Goal: Check status: Check status

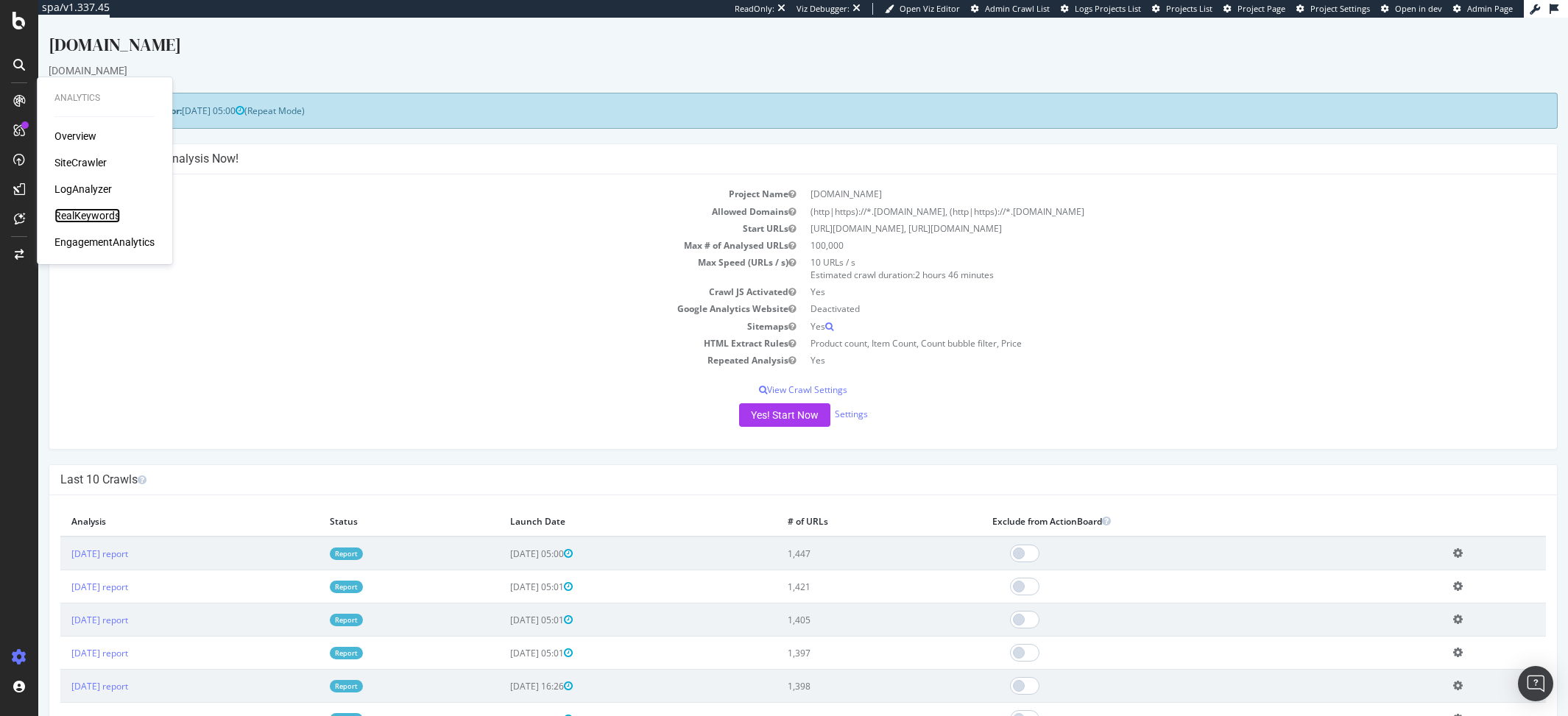
click at [79, 217] on div "RealKeywords" at bounding box center [87, 215] width 66 height 14
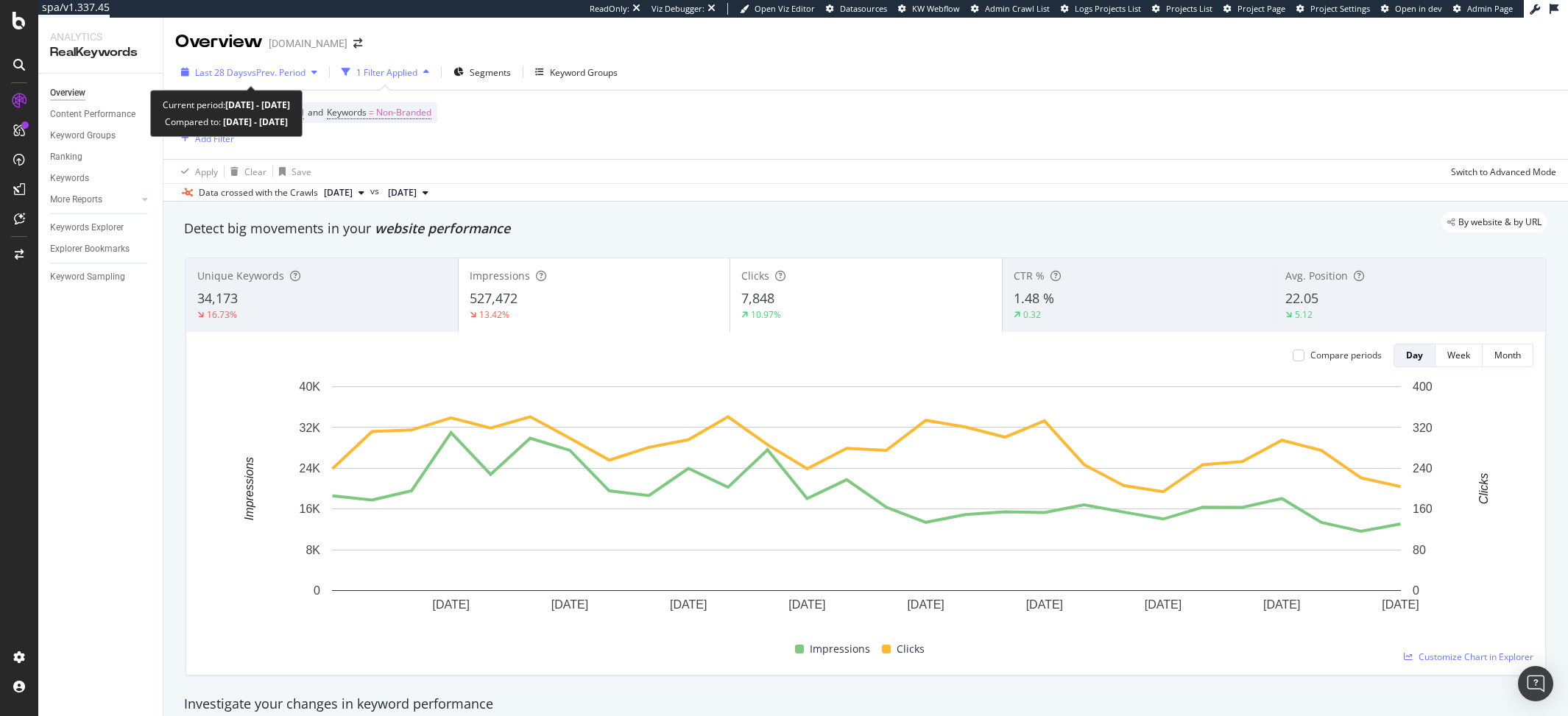
click at [243, 68] on span "Last 28 Days" at bounding box center [221, 72] width 53 height 12
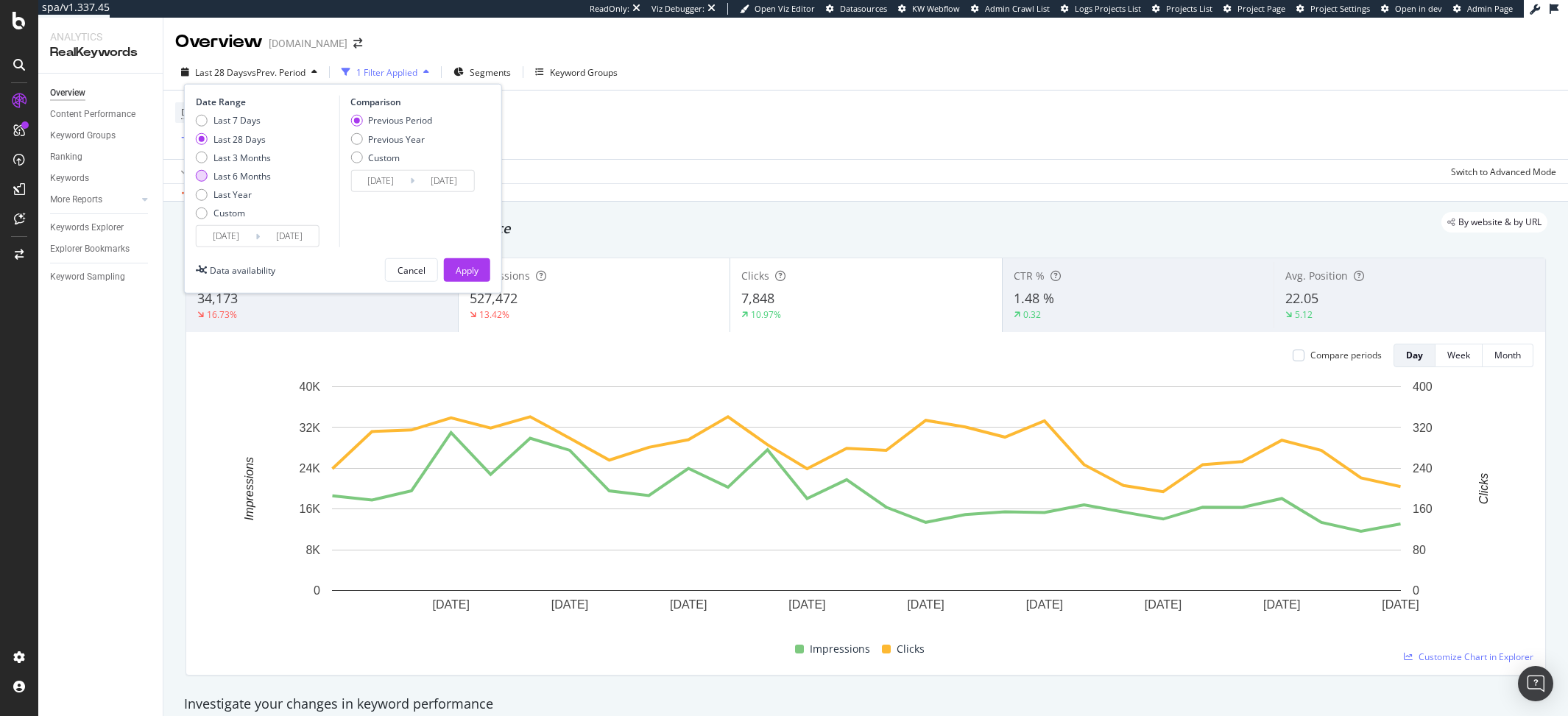
click at [256, 176] on div "Last 6 Months" at bounding box center [242, 176] width 57 height 12
type input "[DATE]"
click at [256, 157] on div "Last 3 Months" at bounding box center [242, 157] width 57 height 12
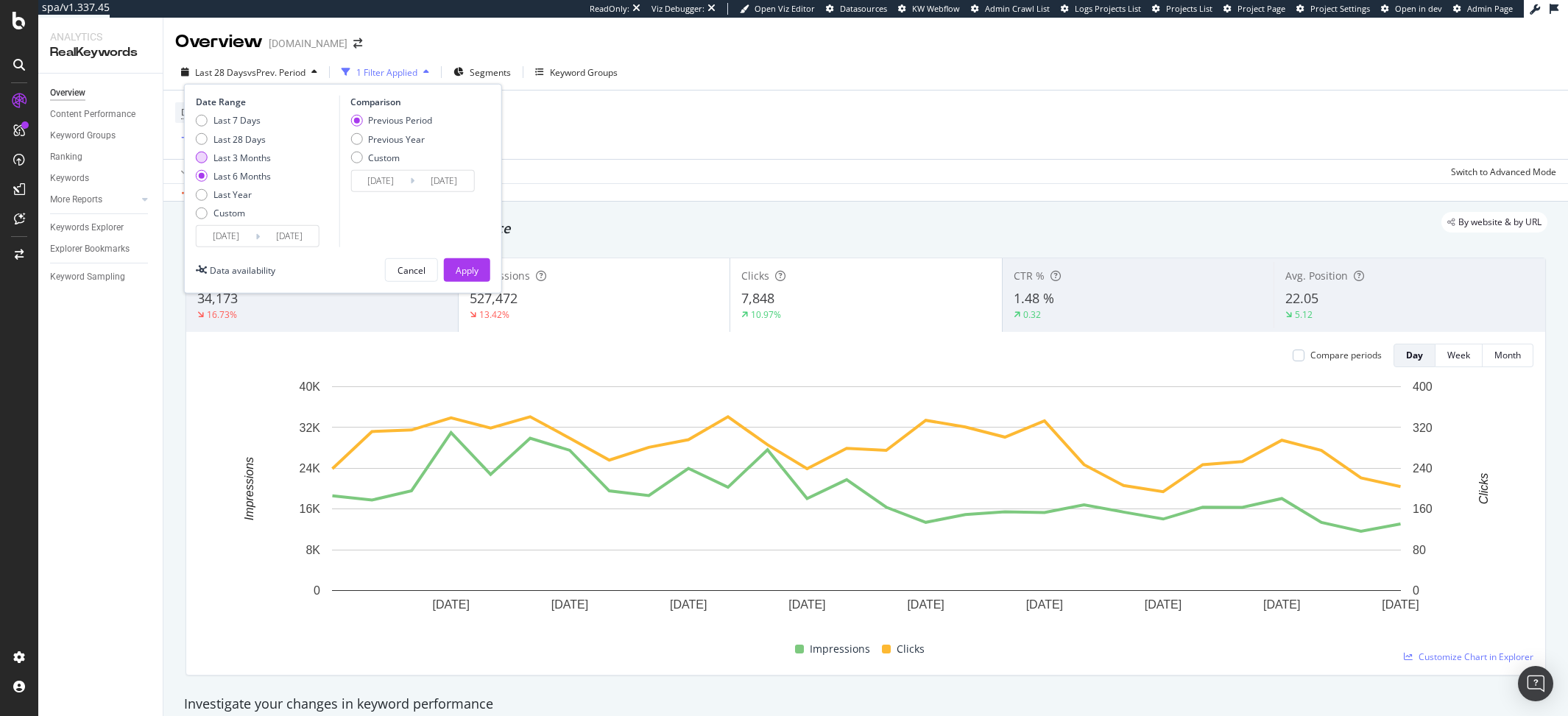
type input "[DATE]"
click at [409, 135] on div "Previous Year" at bounding box center [396, 139] width 56 height 12
type input "[DATE]"
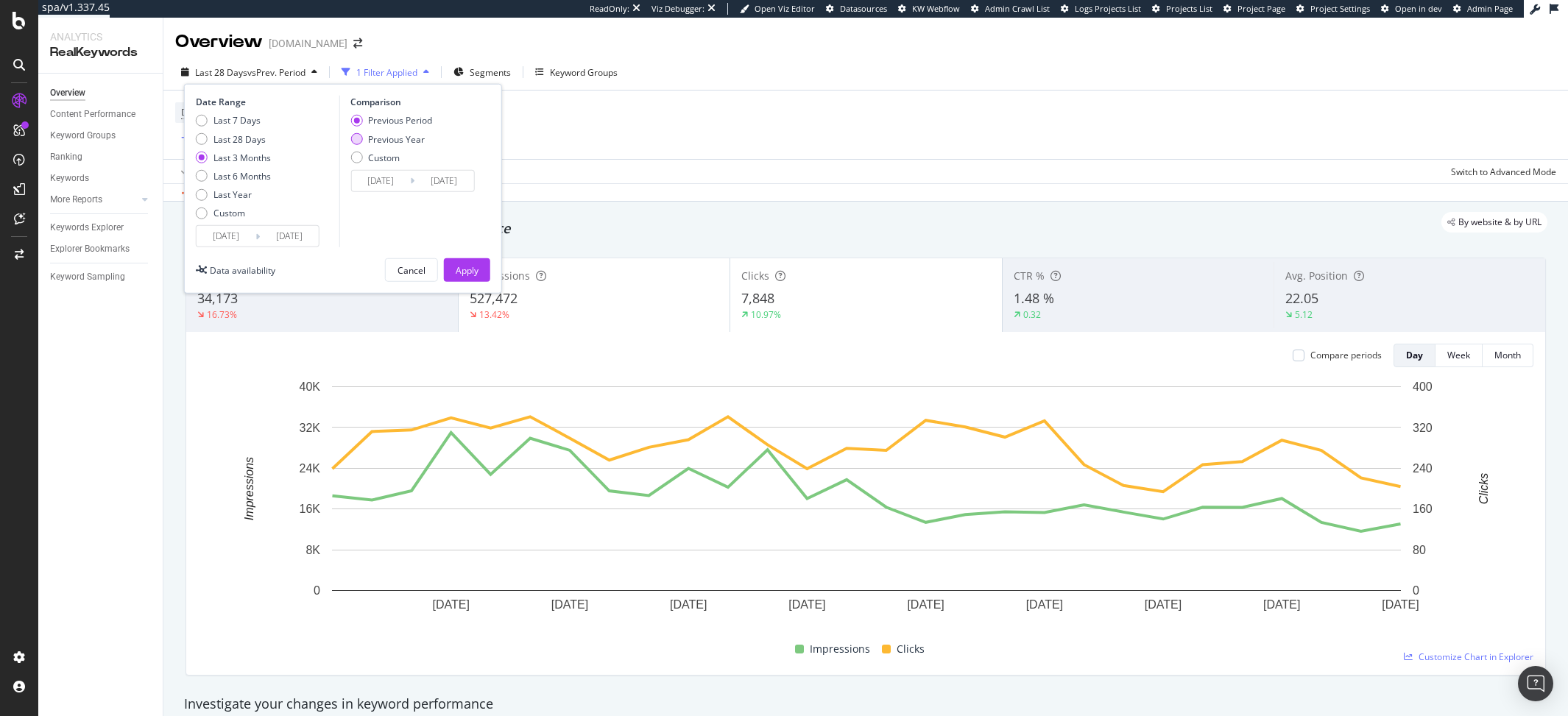
type input "[DATE]"
click at [457, 259] on div "Apply" at bounding box center [467, 270] width 23 height 22
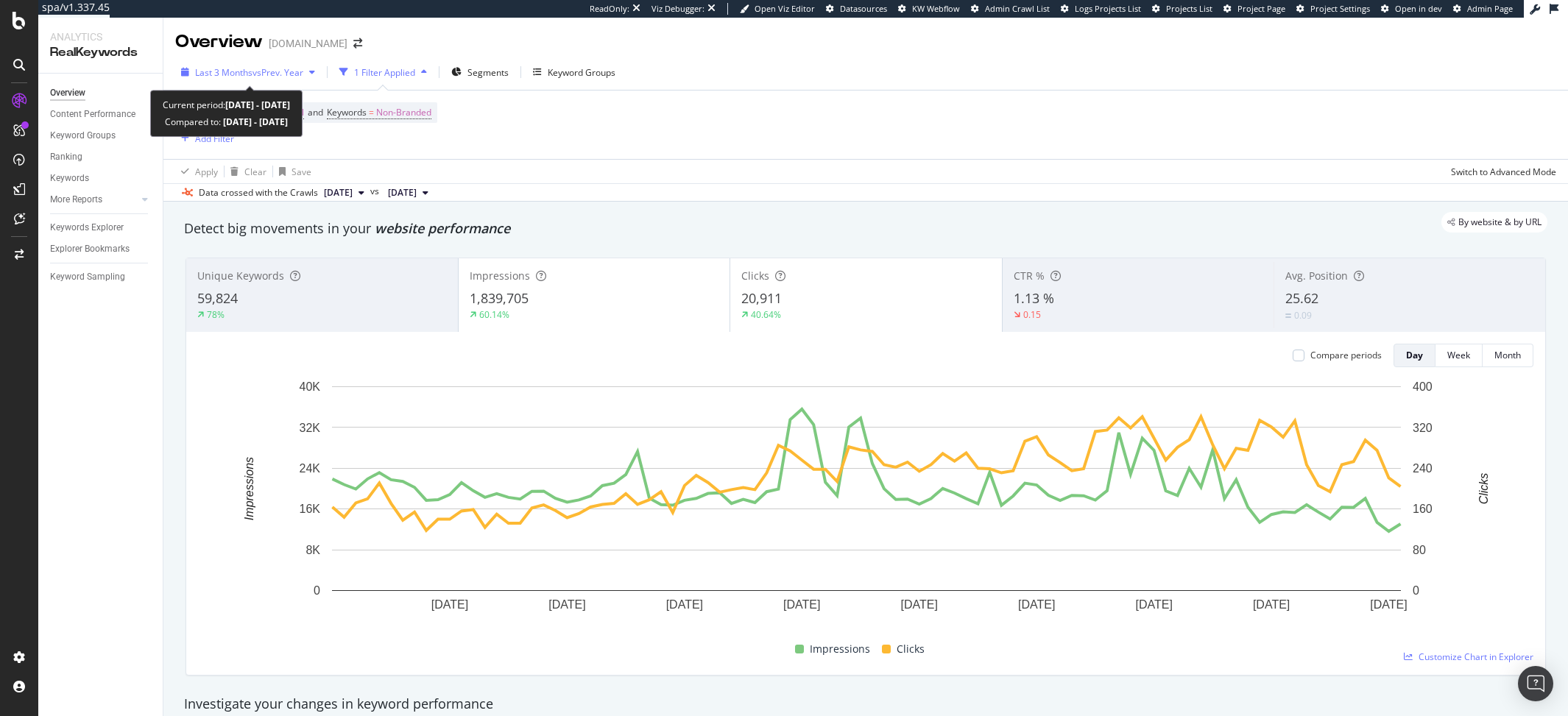
click at [268, 75] on span "vs Prev. Year" at bounding box center [278, 72] width 51 height 12
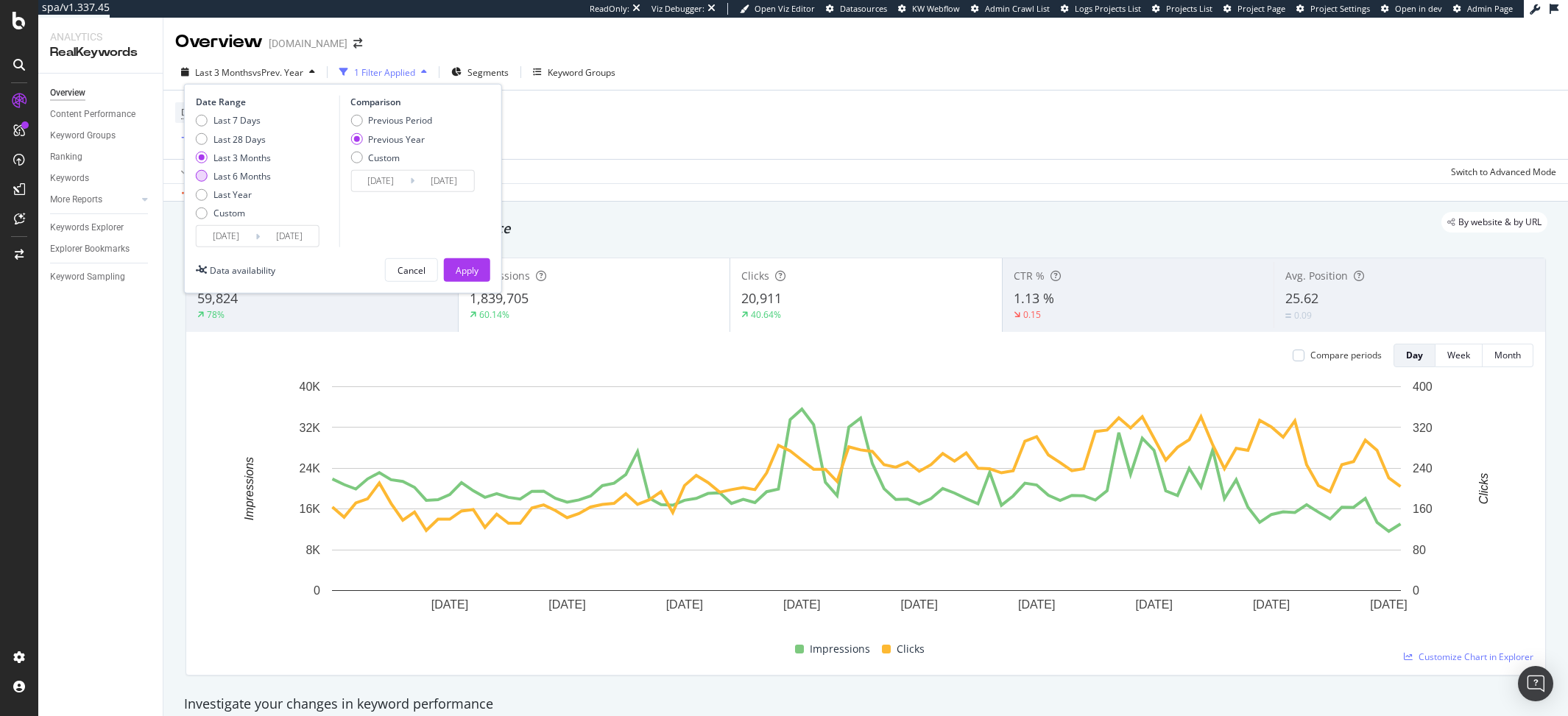
click at [233, 176] on div "Last 6 Months" at bounding box center [242, 176] width 57 height 12
type input "[DATE]"
click at [475, 270] on div "Apply" at bounding box center [467, 269] width 23 height 12
